Goal: Transaction & Acquisition: Purchase product/service

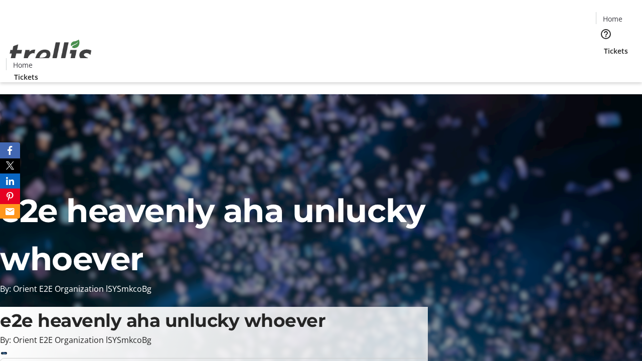
click at [604, 46] on span "Tickets" at bounding box center [616, 51] width 24 height 11
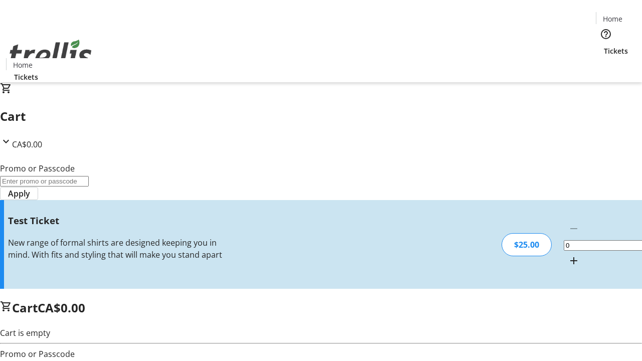
click at [568, 255] on mat-icon "Increment by one" at bounding box center [574, 261] width 12 height 12
type input "1"
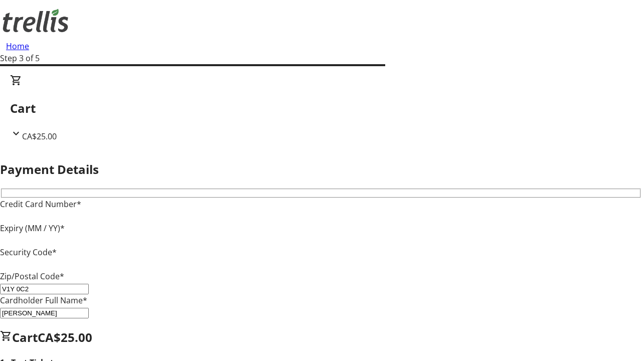
type input "V1Y 0C2"
